Goal: Information Seeking & Learning: Find specific fact

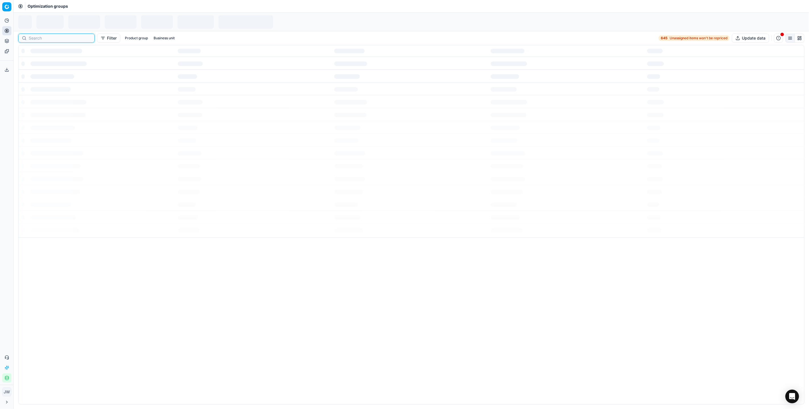
click at [32, 38] on input at bounding box center [60, 38] width 62 height 6
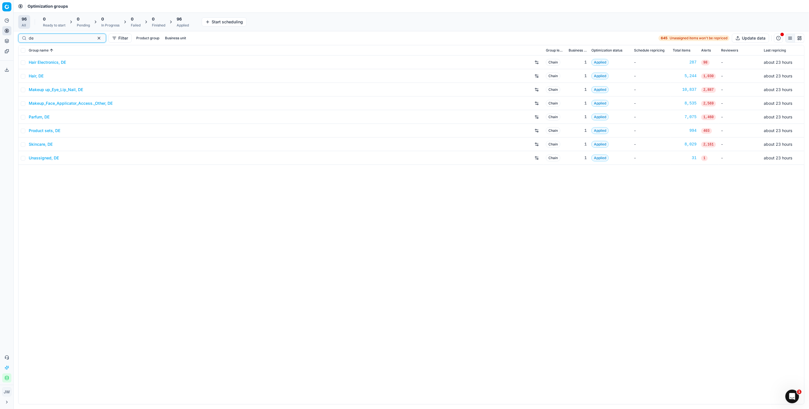
type input "de"
click at [36, 117] on link "Parfum, DE" at bounding box center [39, 117] width 21 height 6
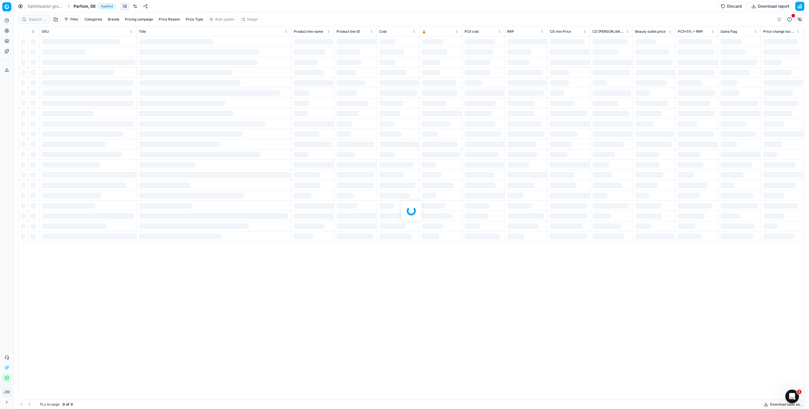
click at [35, 20] on div at bounding box center [411, 211] width 795 height 396
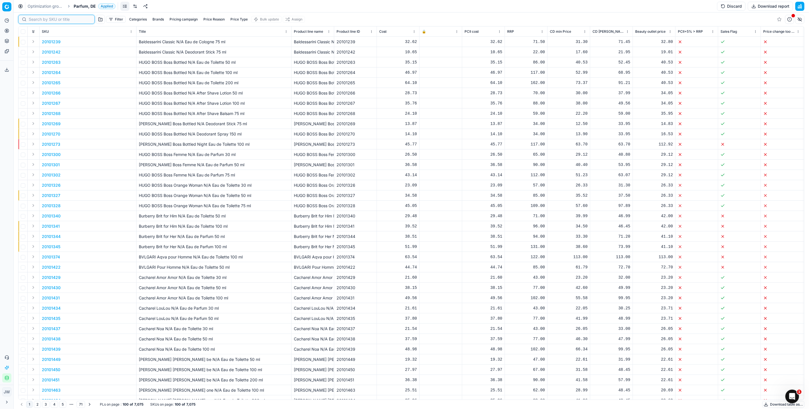
click at [35, 20] on input at bounding box center [60, 19] width 62 height 6
paste input "80072739-150"
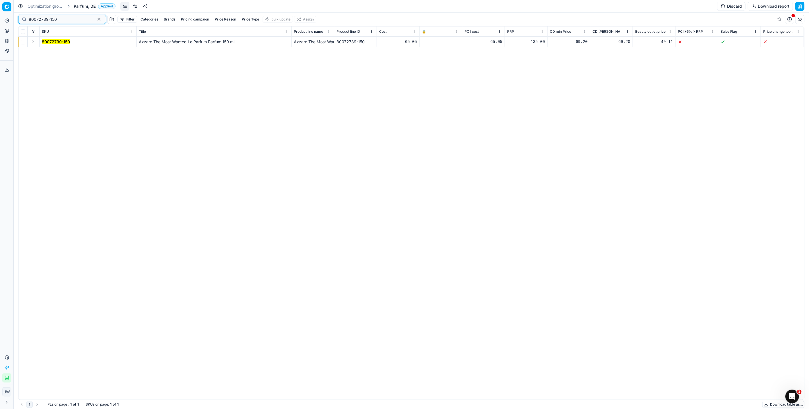
type input "80072739-150"
click at [33, 40] on button "Expand" at bounding box center [33, 41] width 7 height 7
click at [51, 49] on td "80072739-150" at bounding box center [88, 52] width 97 height 10
click at [52, 53] on mark "80072739-150" at bounding box center [56, 51] width 28 height 5
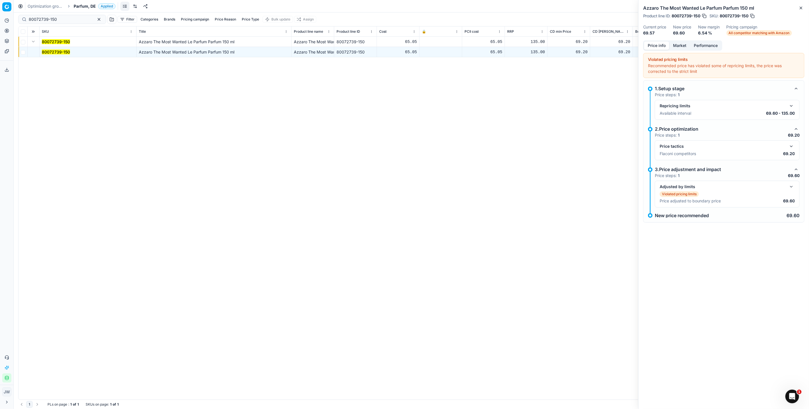
click at [791, 148] on button "button" at bounding box center [791, 146] width 7 height 7
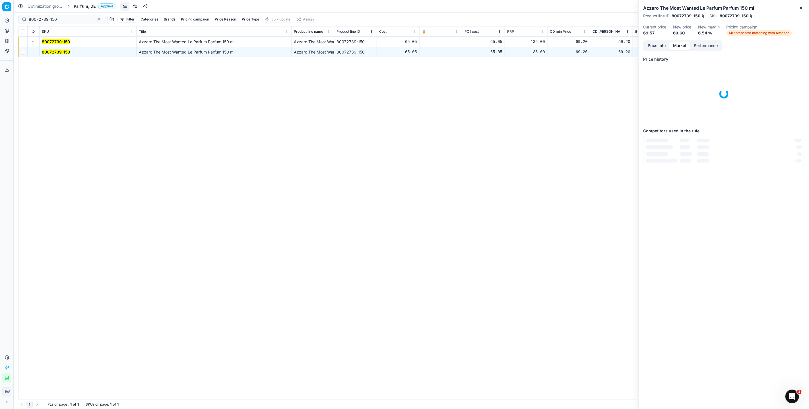
click at [685, 45] on button "Market" at bounding box center [679, 46] width 21 height 8
click at [658, 158] on td "[DOMAIN_NAME]" at bounding box center [671, 161] width 57 height 11
click at [658, 161] on link "[DOMAIN_NAME]" at bounding box center [666, 161] width 33 height 5
click at [664, 170] on link "[DOMAIN_NAME]" at bounding box center [666, 171] width 33 height 5
click at [657, 171] on link "[DOMAIN_NAME]" at bounding box center [666, 171] width 33 height 5
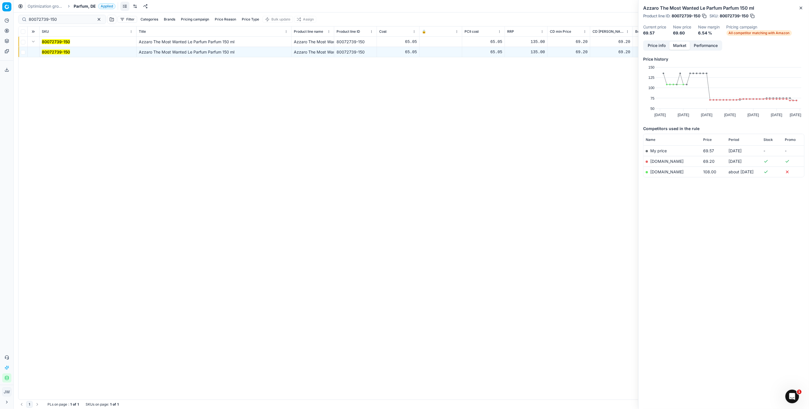
click at [703, 16] on button "button" at bounding box center [704, 16] width 6 height 6
drag, startPoint x: 643, startPoint y: 7, endPoint x: 740, endPoint y: 6, distance: 96.7
click at [740, 6] on h2 "Azzaro The Most Wanted Le Parfum Parfum 150 ml" at bounding box center [723, 8] width 161 height 7
copy h2 "Azzaro The Most Wanted Le Parfum Parfum"
